Goal: Task Accomplishment & Management: Use online tool/utility

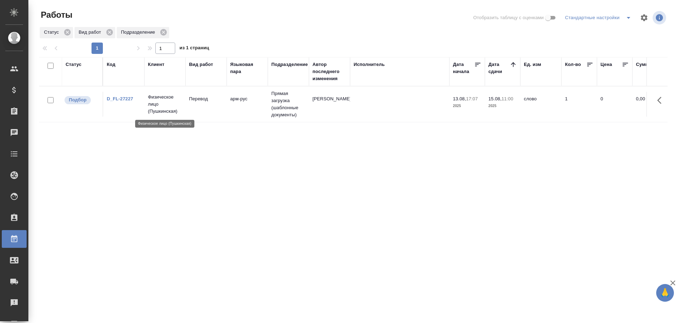
click at [157, 108] on p "Физическое лицо (Пушкинская)" at bounding box center [165, 104] width 34 height 21
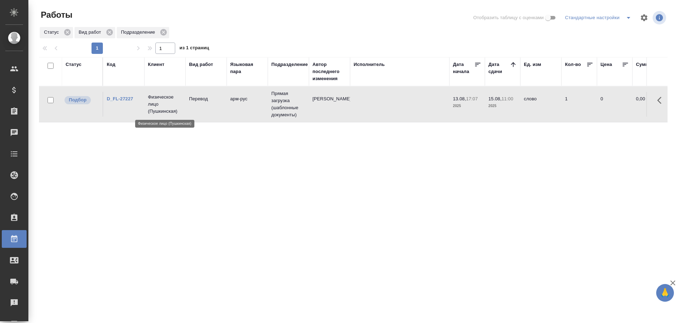
click at [157, 108] on p "Физическое лицо (Пушкинская)" at bounding box center [165, 104] width 34 height 21
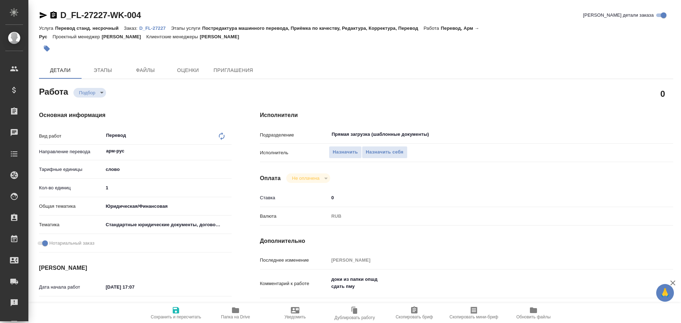
type textarea "x"
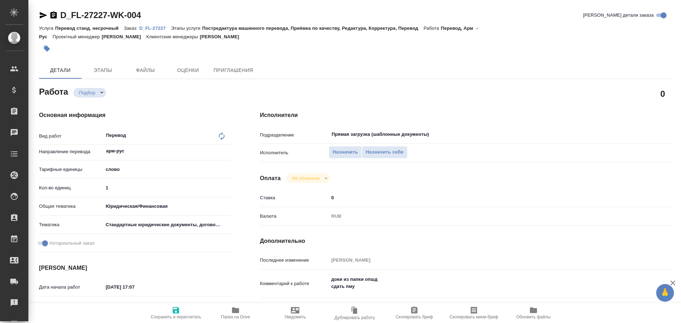
type textarea "x"
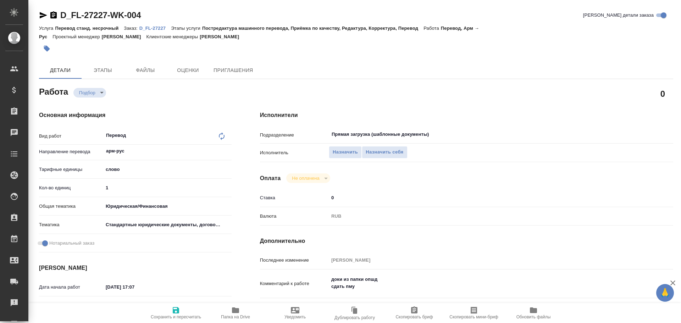
type textarea "x"
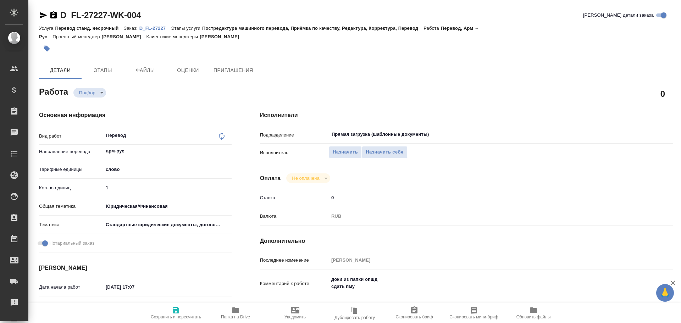
type textarea "x"
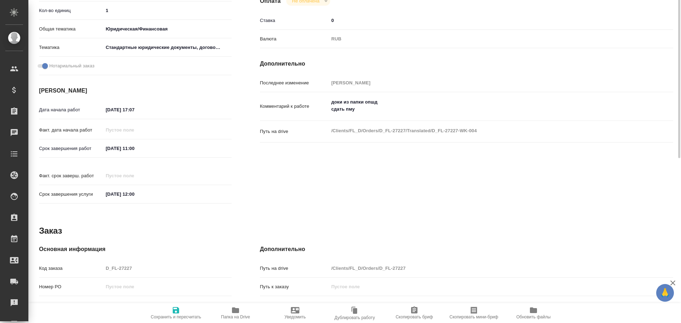
scroll to position [282, 0]
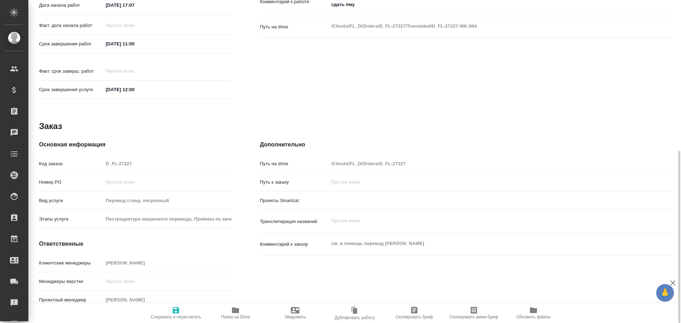
type textarea "x"
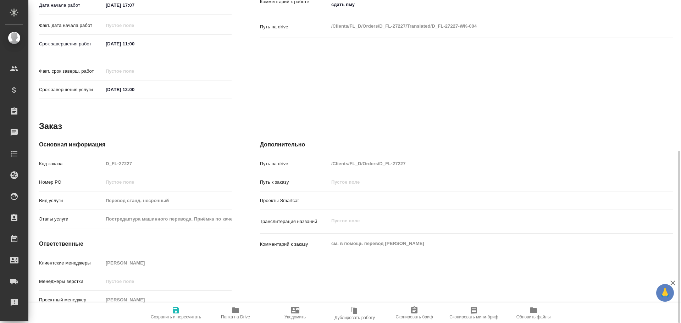
type textarea "x"
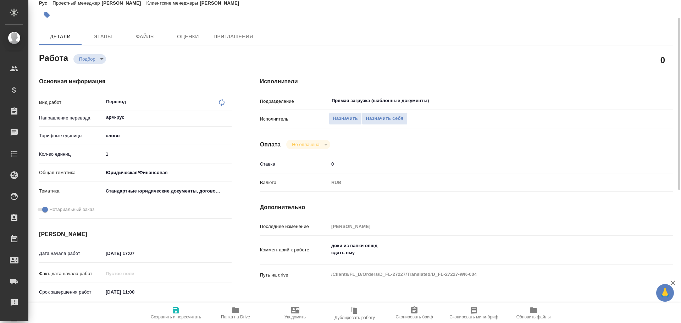
scroll to position [0, 0]
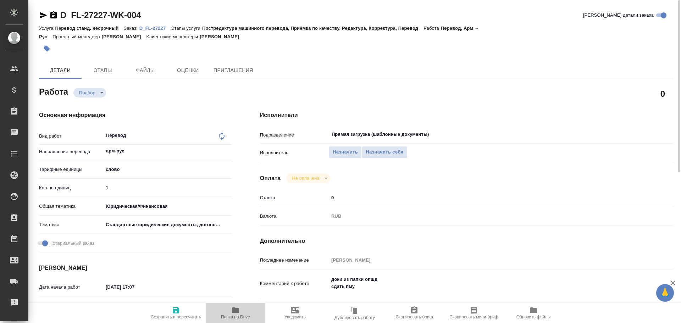
click at [230, 316] on span "Папка на Drive" at bounding box center [235, 317] width 29 height 5
